Goal: Navigation & Orientation: Find specific page/section

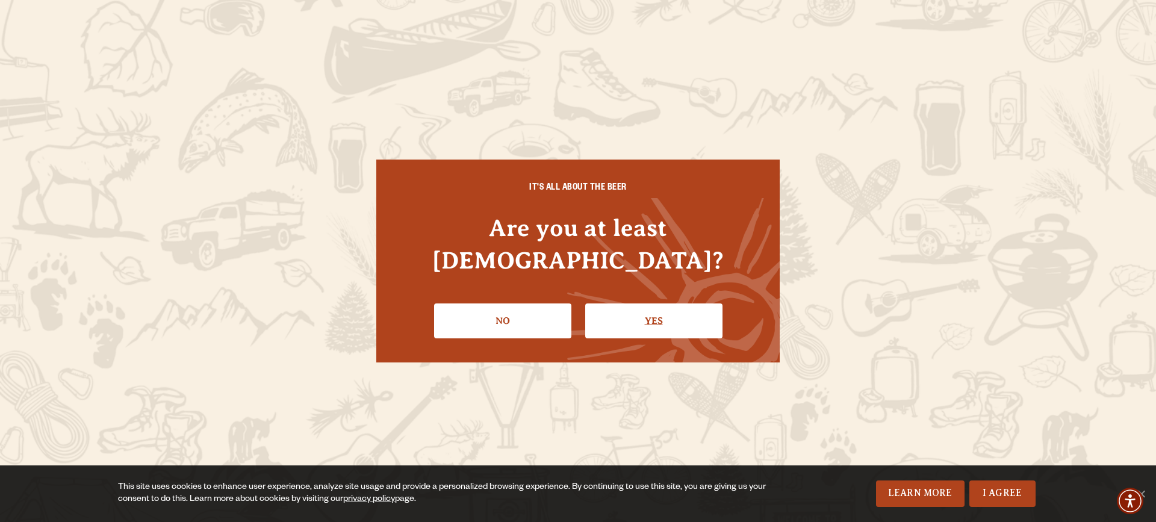
click at [705, 309] on link "Yes" at bounding box center [653, 320] width 137 height 35
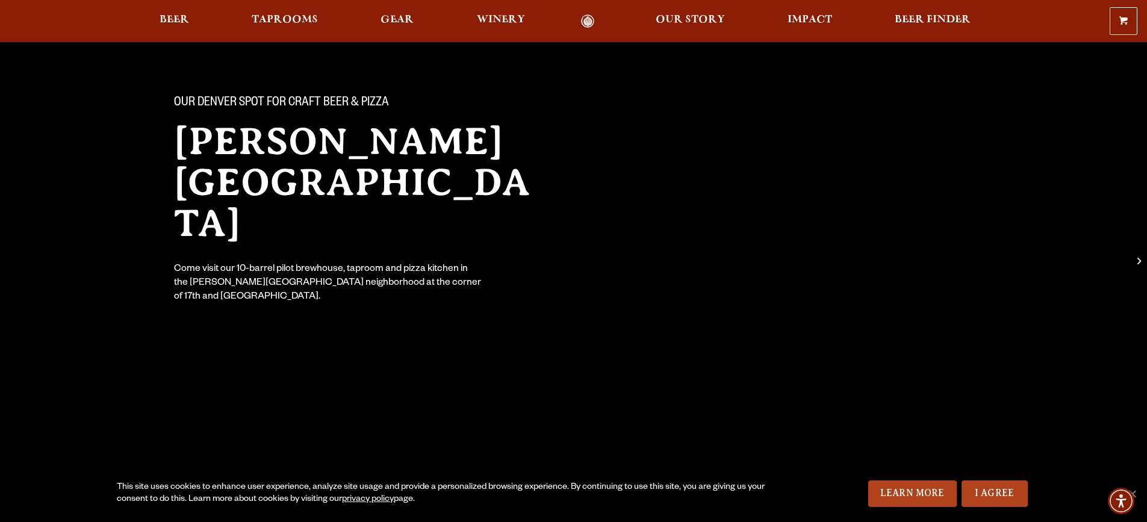
scroll to position [301, 0]
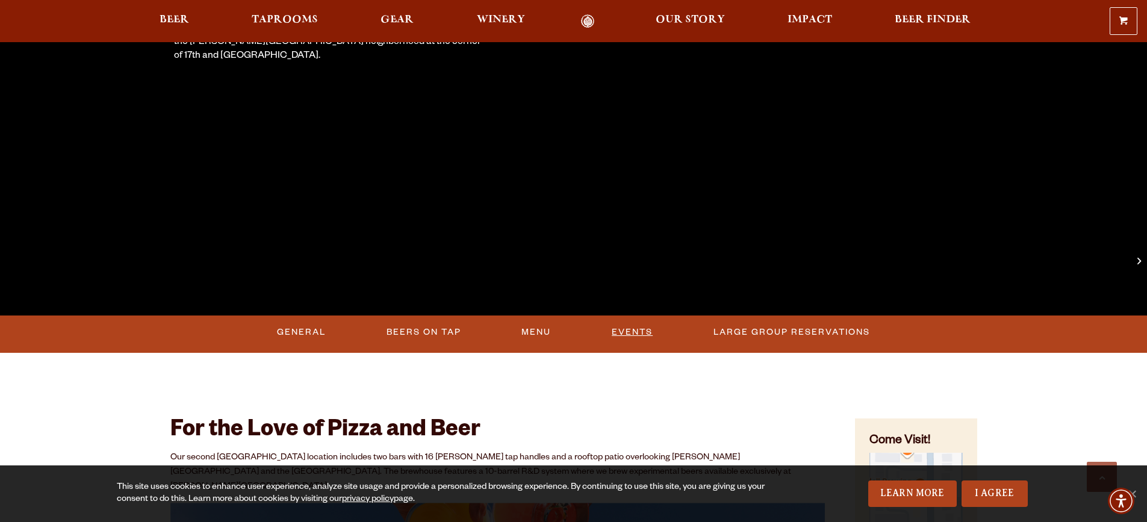
click at [630, 332] on link "Events" at bounding box center [632, 332] width 51 height 28
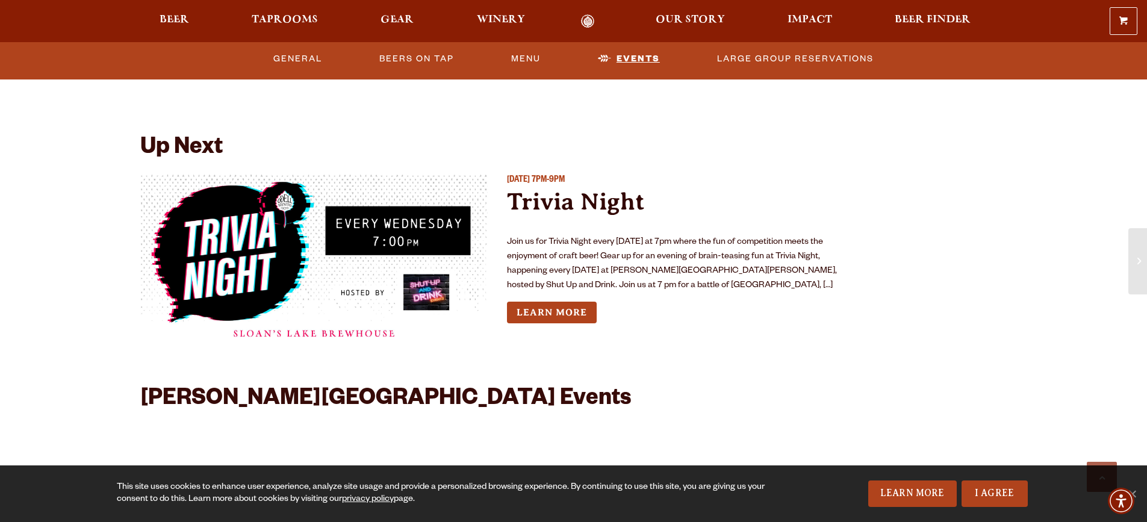
scroll to position [2941, 0]
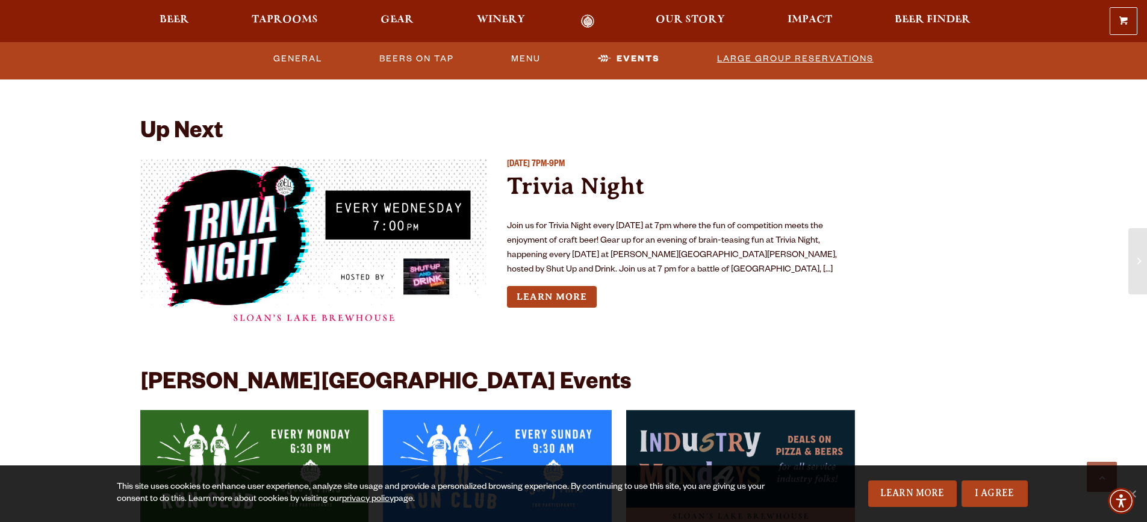
click at [751, 61] on link "Large Group Reservations" at bounding box center [795, 59] width 166 height 28
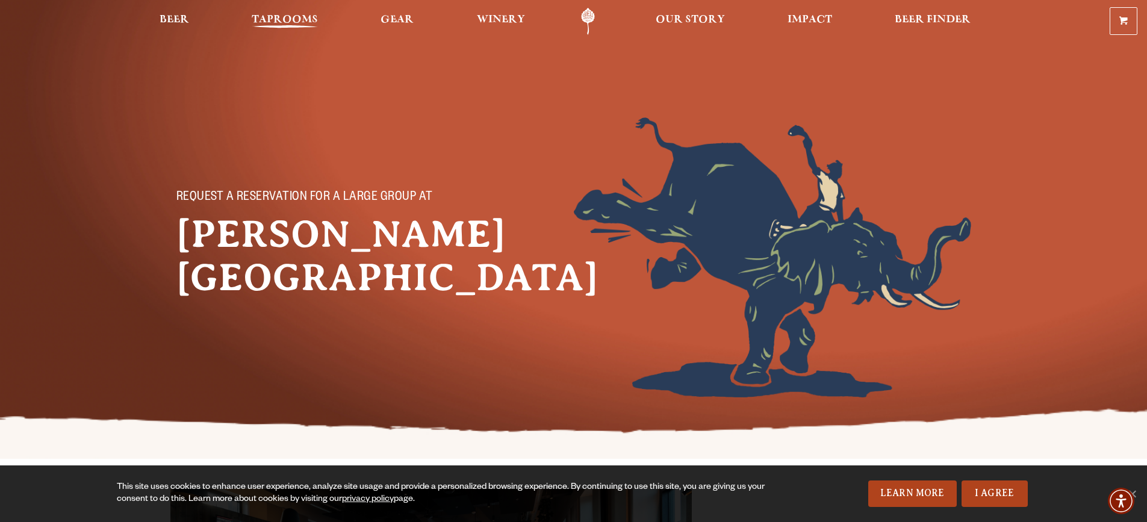
click at [297, 19] on span "Taprooms" at bounding box center [285, 20] width 66 height 10
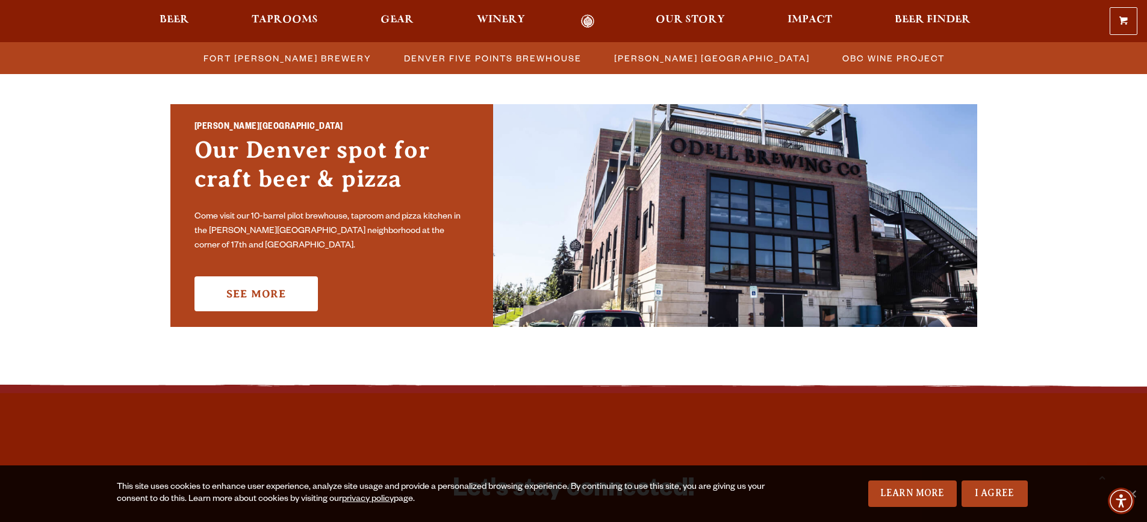
scroll to position [963, 0]
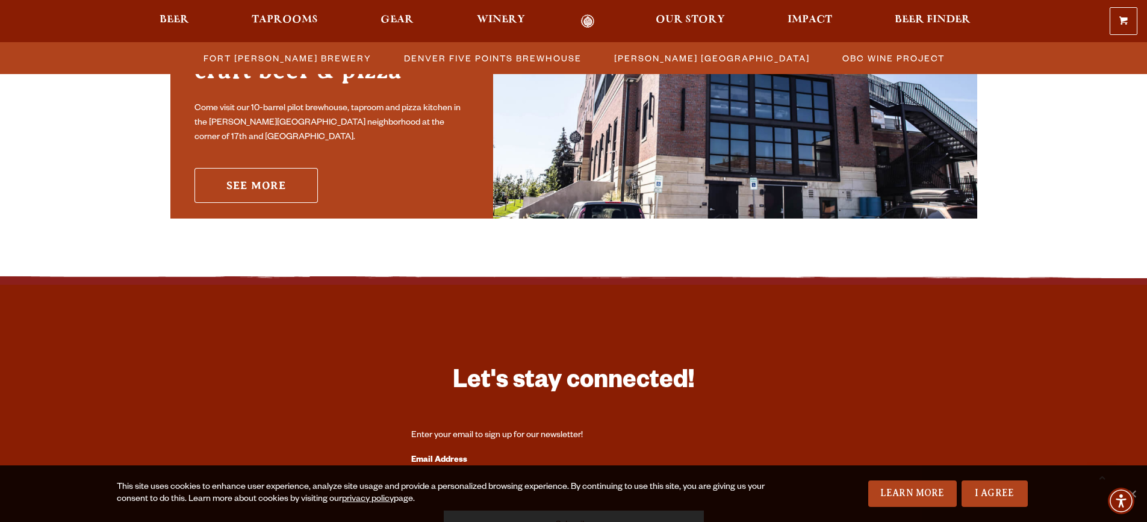
click at [258, 182] on link "See More" at bounding box center [255, 185] width 123 height 35
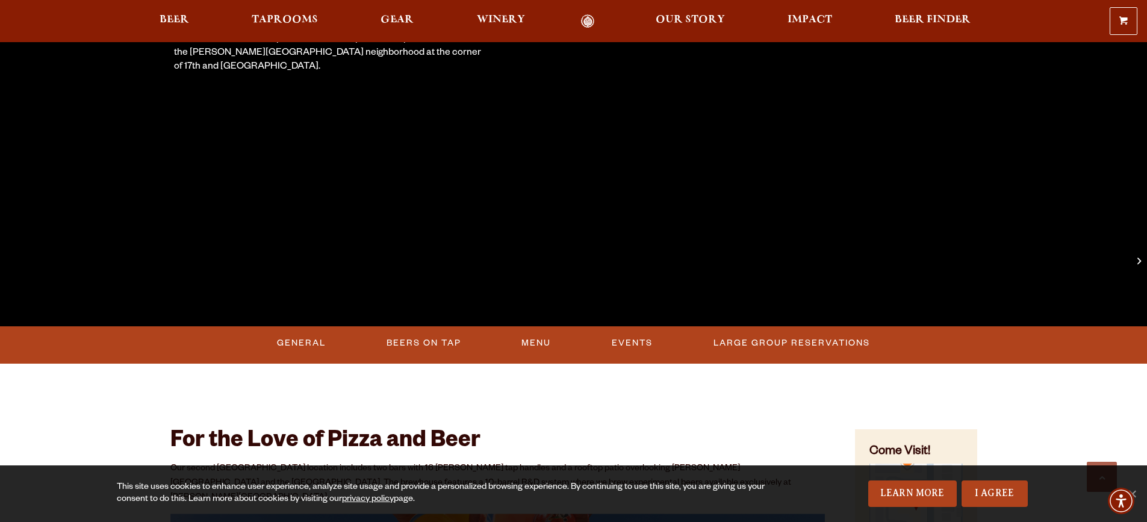
scroll to position [361, 0]
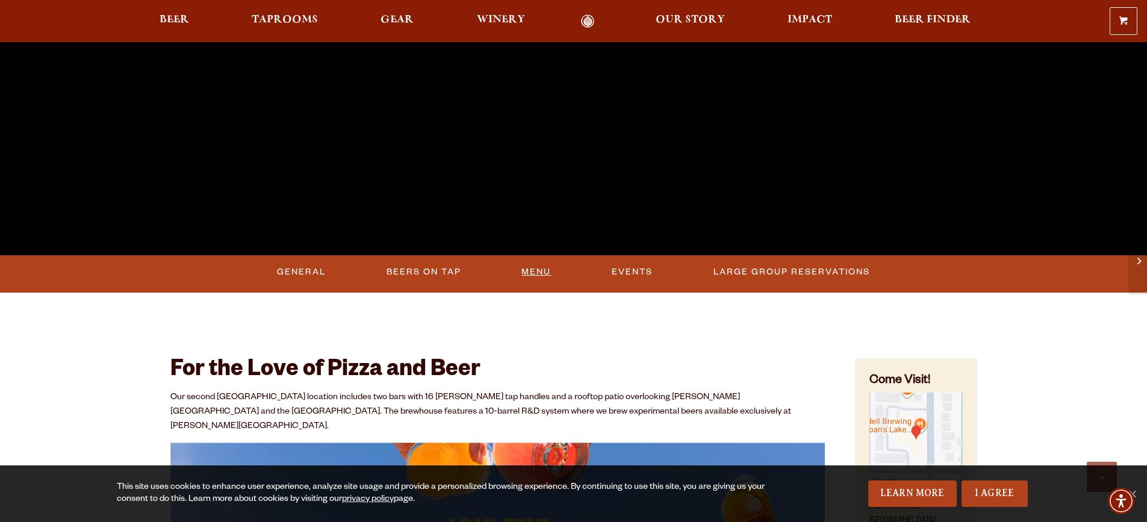
click at [530, 269] on link "Menu" at bounding box center [536, 272] width 39 height 28
